Goal: Transaction & Acquisition: Purchase product/service

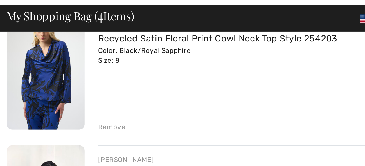
scroll to position [58, 0]
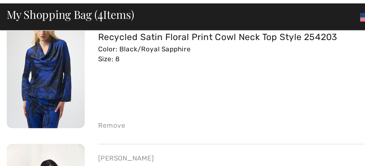
click at [33, 57] on img at bounding box center [23, 57] width 41 height 61
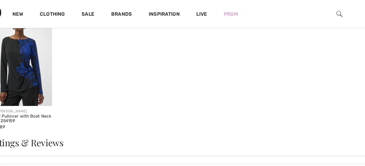
scroll to position [517, 0]
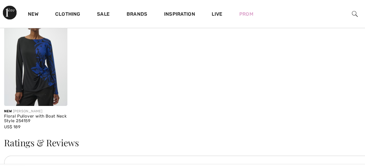
click at [34, 44] on img at bounding box center [29, 49] width 53 height 79
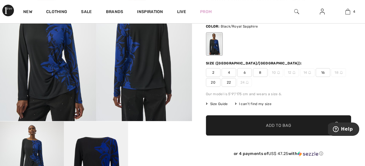
scroll to position [56, 0]
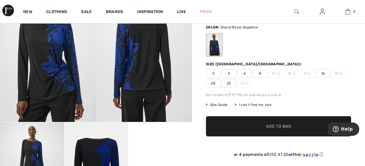
click at [260, 74] on span "8" at bounding box center [260, 73] width 15 height 9
click at [243, 72] on span "6" at bounding box center [244, 73] width 15 height 9
click at [286, 127] on span "Add to Bag" at bounding box center [278, 126] width 25 height 6
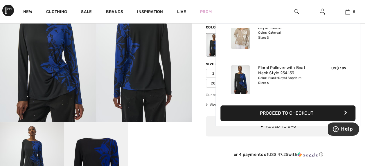
scroll to position [0, 0]
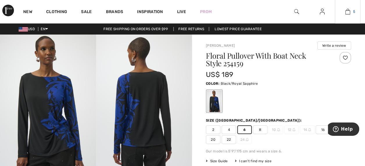
click at [347, 9] on img at bounding box center [347, 11] width 5 height 7
